Goal: Transaction & Acquisition: Obtain resource

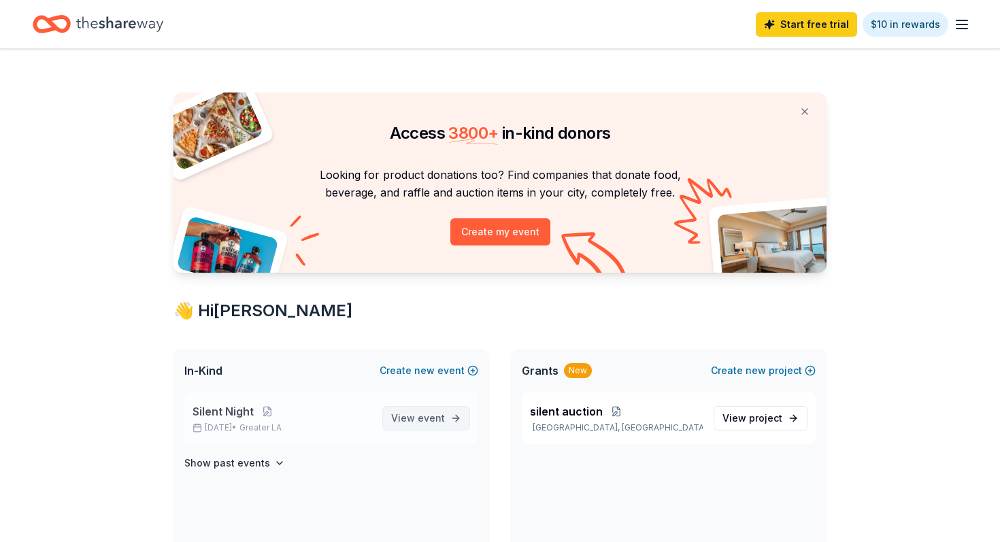
click at [415, 425] on span "View event" at bounding box center [418, 418] width 54 height 16
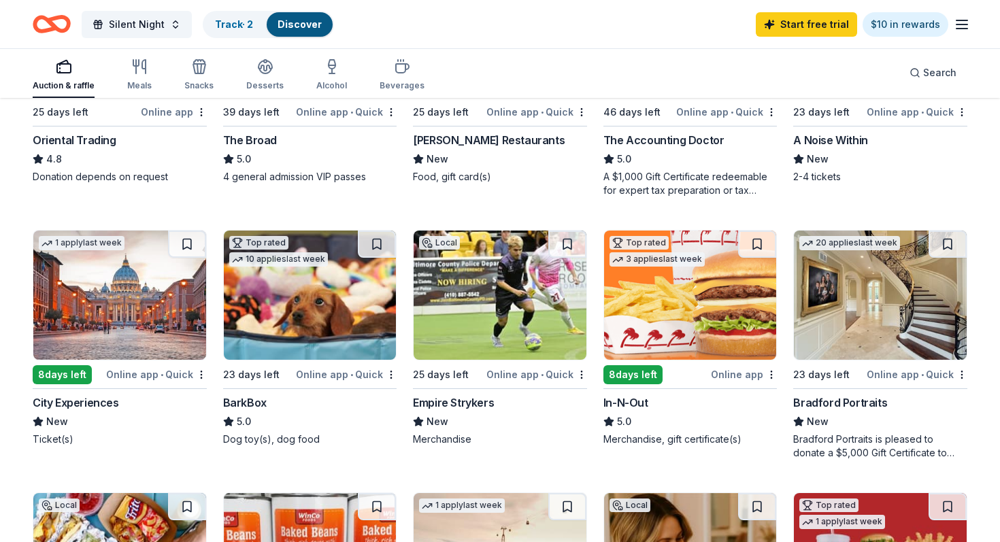
scroll to position [546, 0]
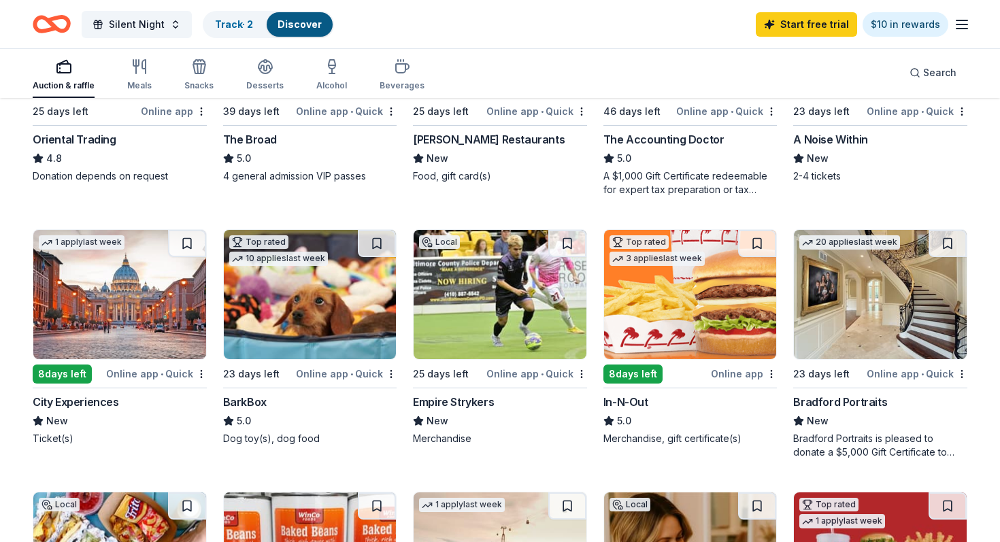
click at [466, 331] on img at bounding box center [499, 294] width 173 height 129
click at [263, 313] on img at bounding box center [310, 294] width 173 height 129
click at [999, 207] on div "286 results in Los Angeles, CA Application deadlines 31 this month 253 in Novem…" at bounding box center [500, 426] width 1000 height 1746
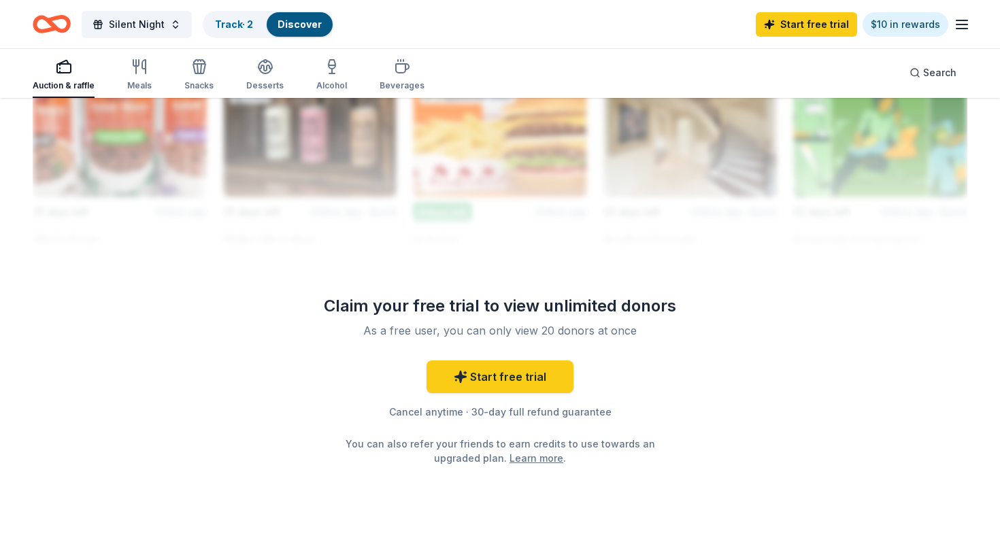
scroll to position [1280, 0]
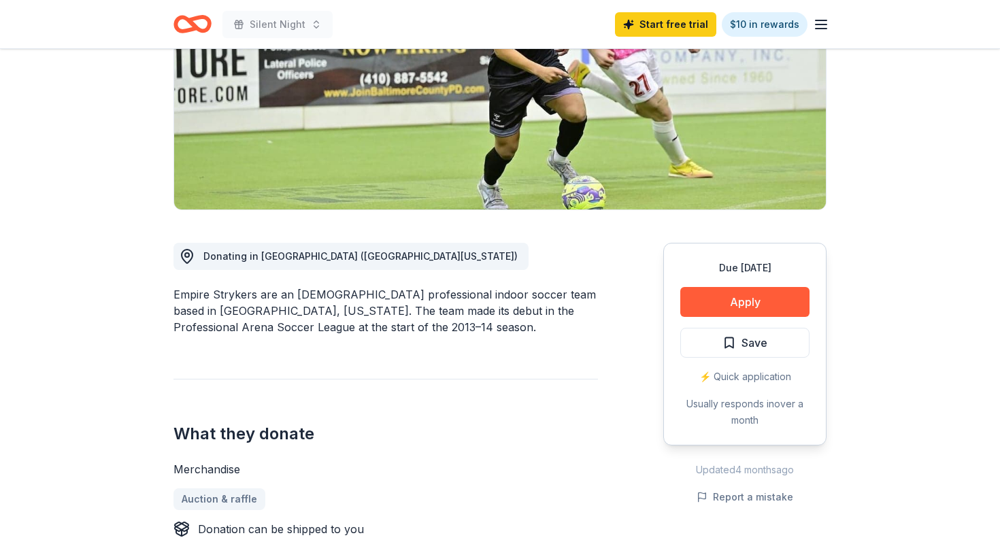
scroll to position [218, 0]
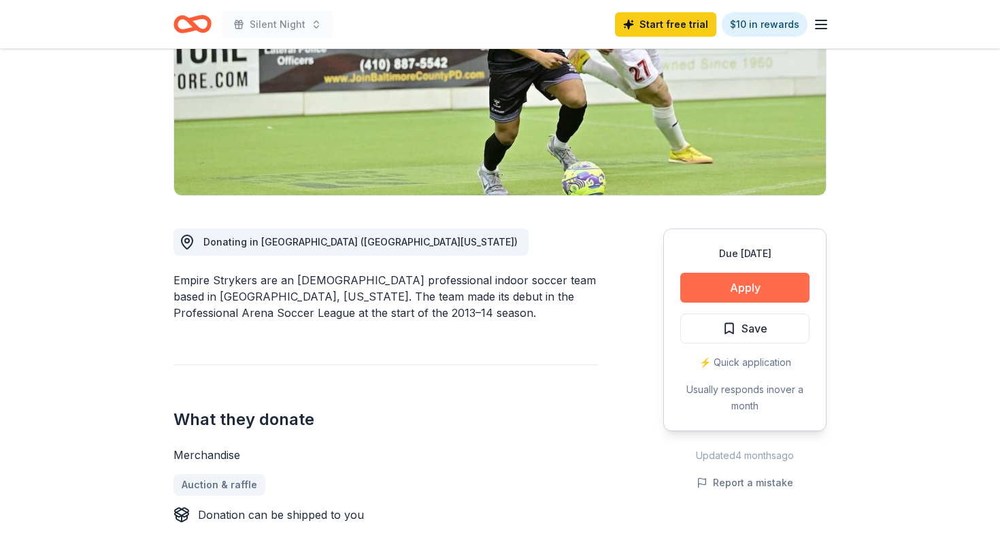
click at [768, 295] on button "Apply" at bounding box center [744, 288] width 129 height 30
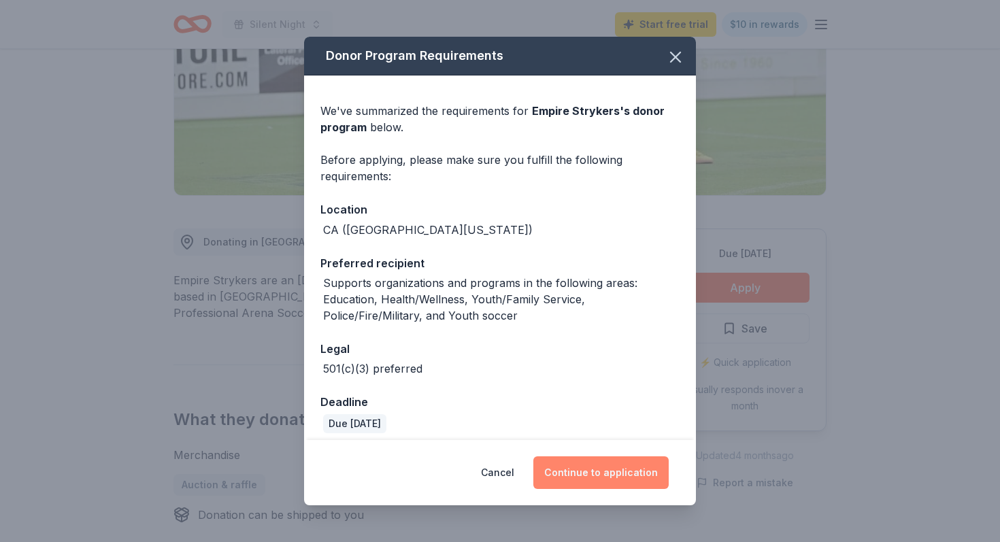
click at [587, 467] on button "Continue to application" at bounding box center [600, 472] width 135 height 33
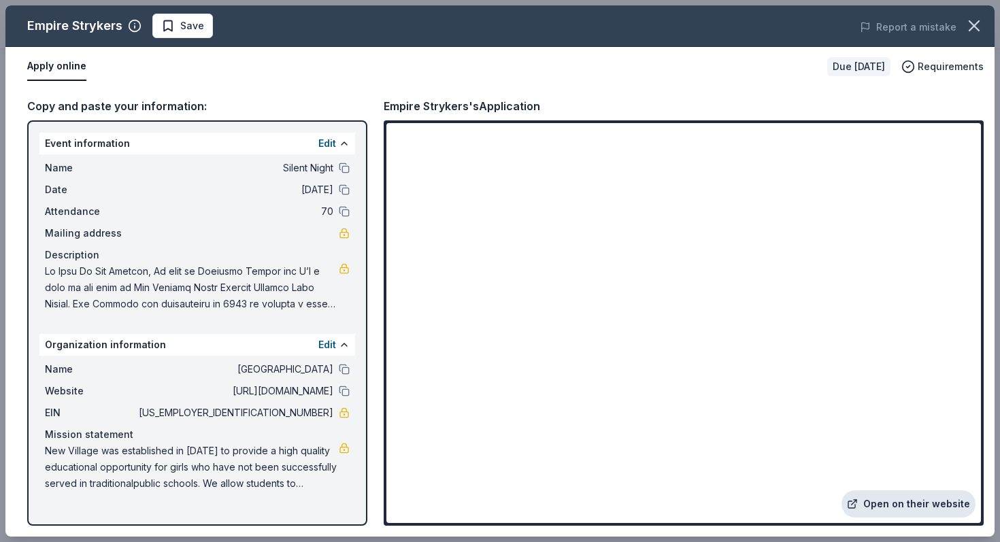
click at [913, 510] on link "Open on their website" at bounding box center [908, 503] width 134 height 27
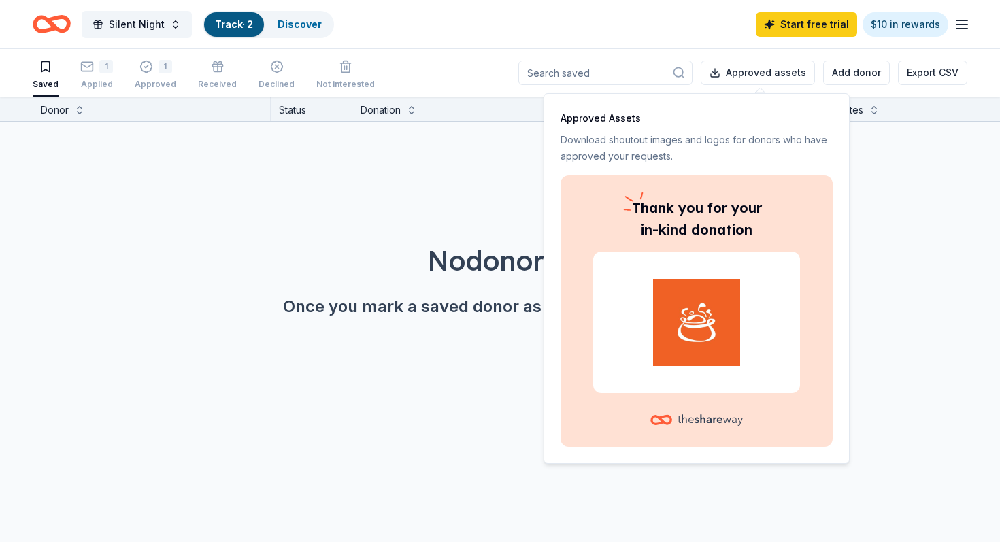
click at [379, 337] on div "No donors found. Once you mark a saved donor as "saved" they'll show up here." at bounding box center [533, 241] width 1000 height 239
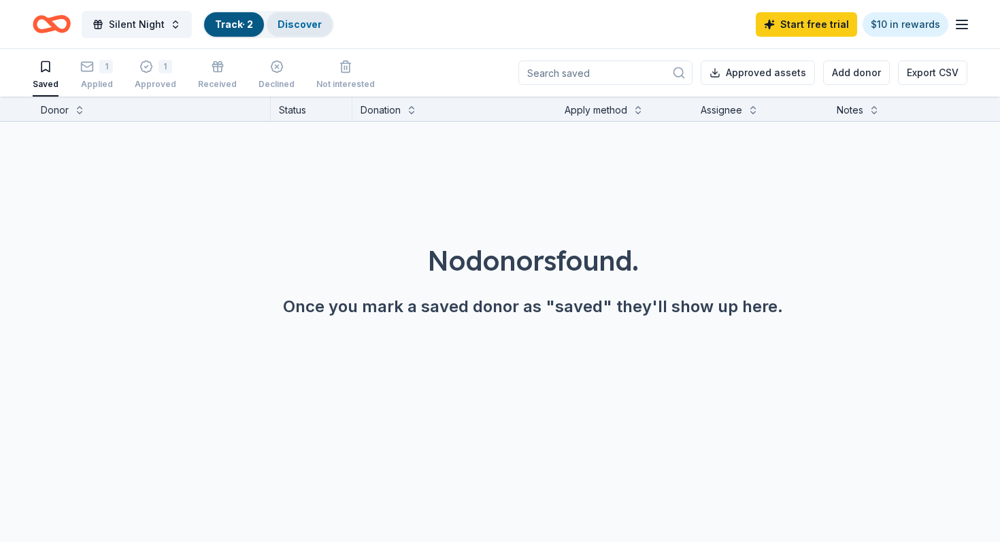
click at [297, 29] on link "Discover" at bounding box center [299, 24] width 44 height 12
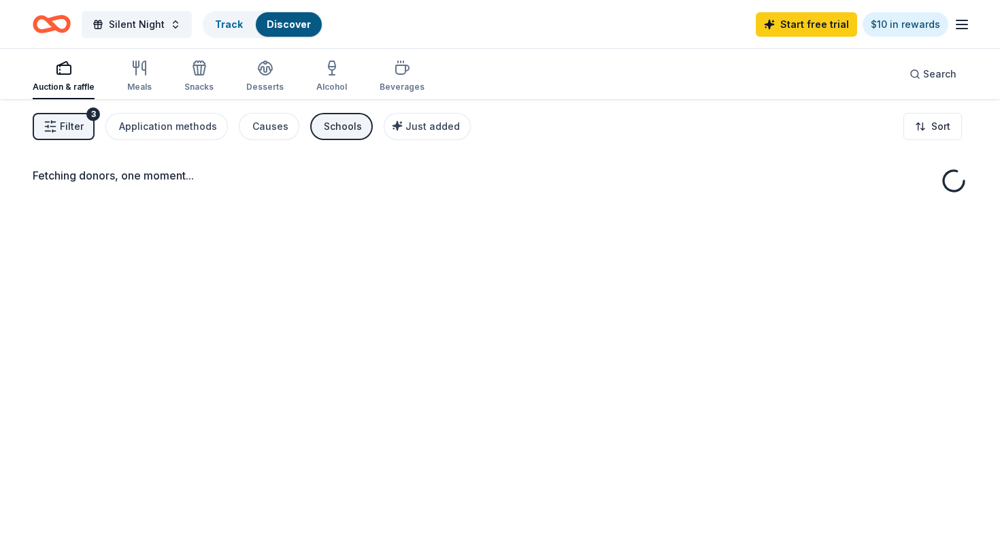
click at [297, 29] on link "Discover" at bounding box center [289, 24] width 44 height 12
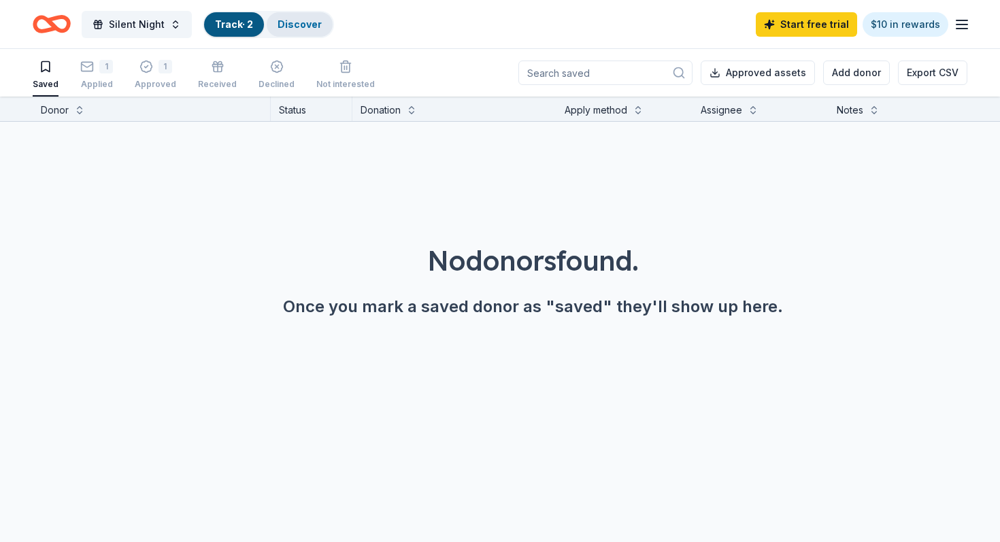
scroll to position [1, 0]
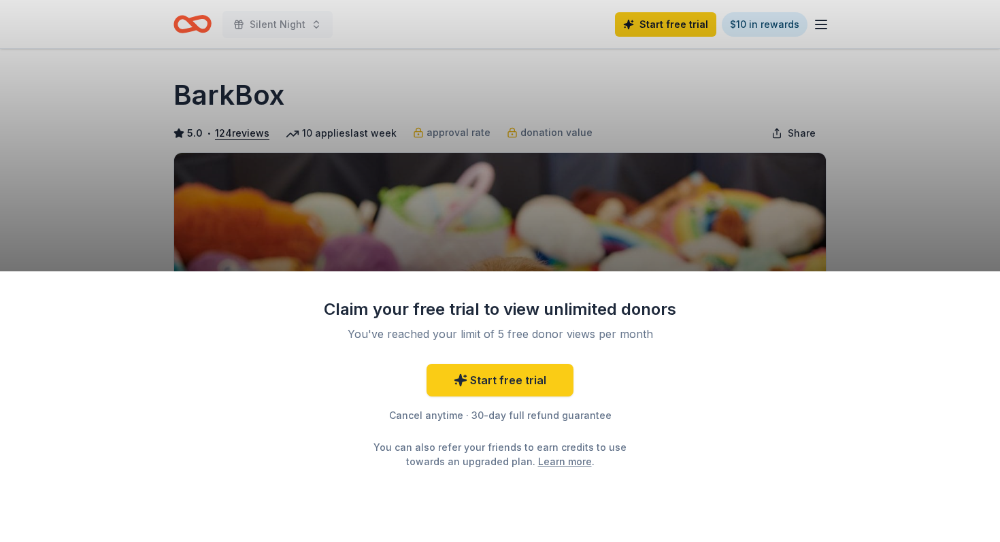
click at [729, 208] on div "Claim your free trial to view unlimited donors You've reached your limit of 5 f…" at bounding box center [500, 271] width 1000 height 542
